Goal: Task Accomplishment & Management: Use online tool/utility

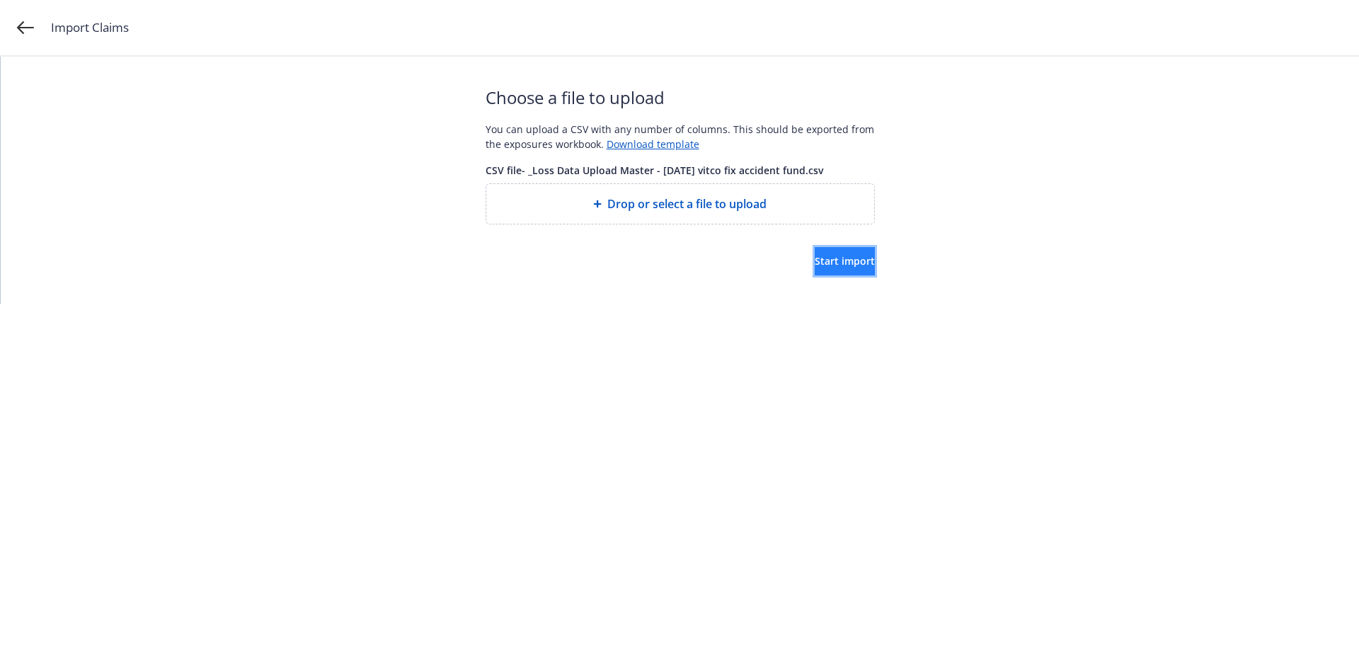
click at [824, 258] on span "Start import" at bounding box center [844, 260] width 60 height 13
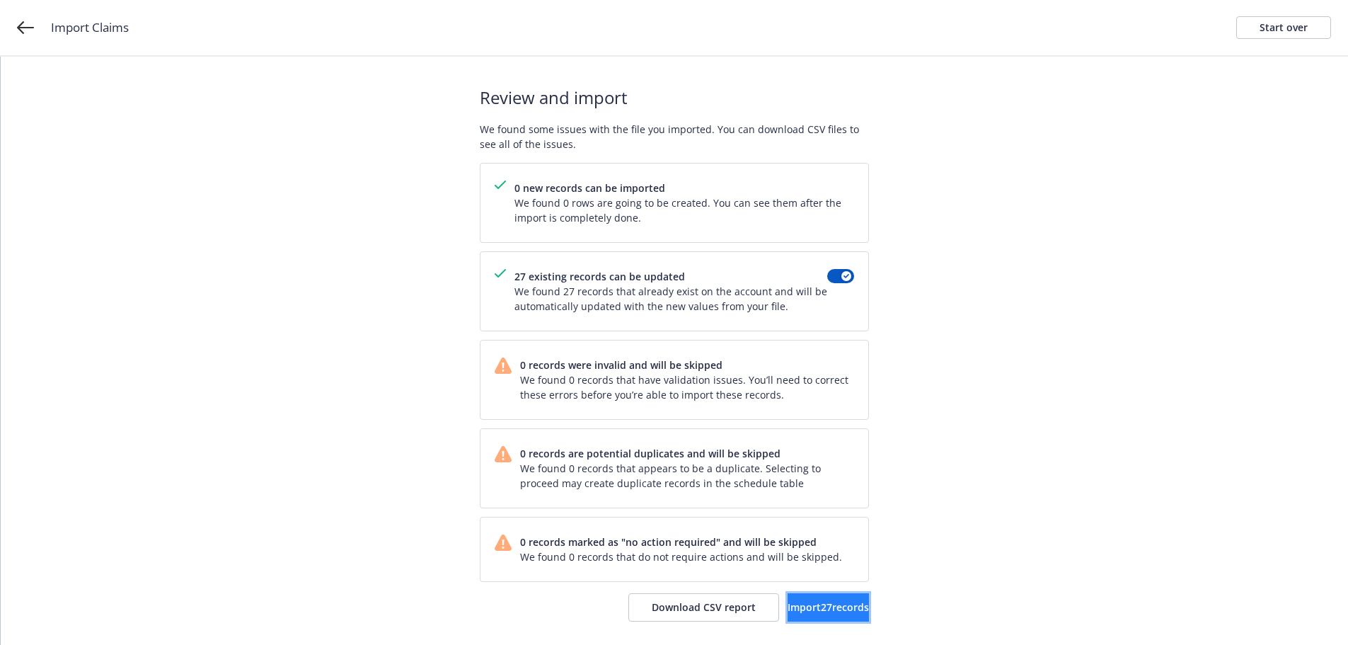
click at [827, 605] on span "Import 27 records" at bounding box center [828, 606] width 81 height 13
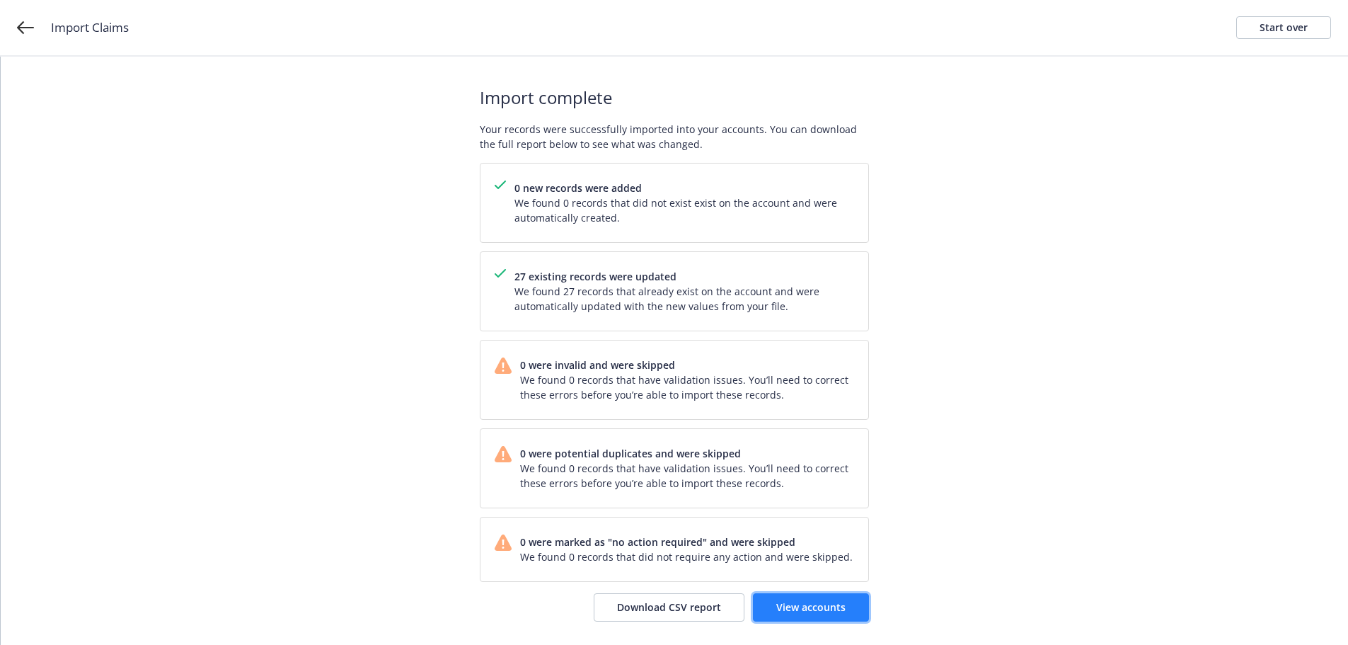
click at [817, 602] on span "View accounts" at bounding box center [810, 606] width 69 height 13
